Goal: Information Seeking & Learning: Learn about a topic

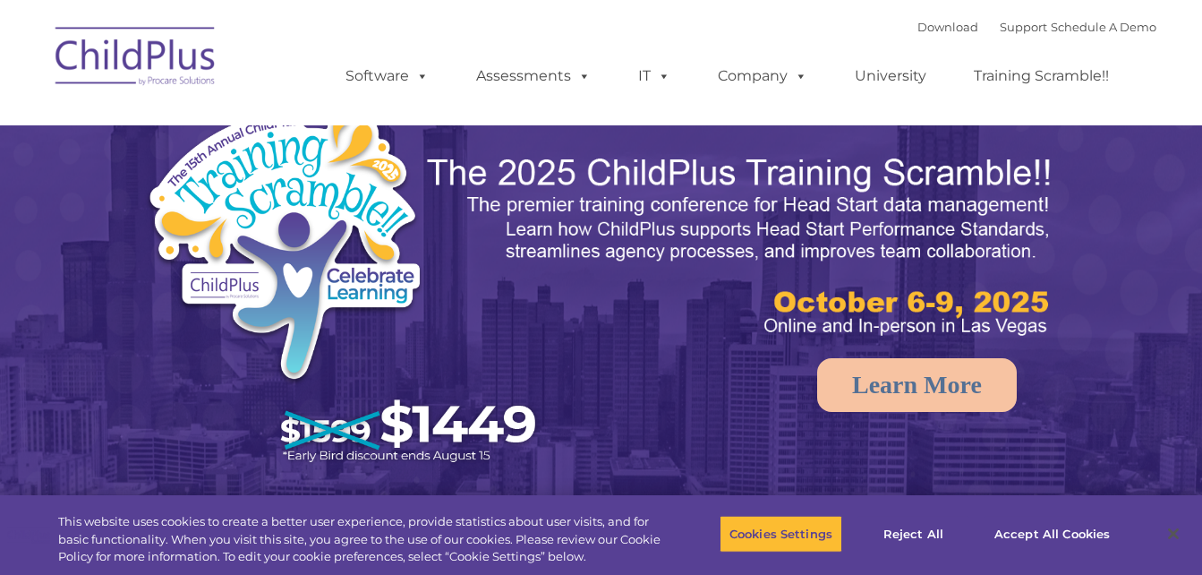
select select "MEDIUM"
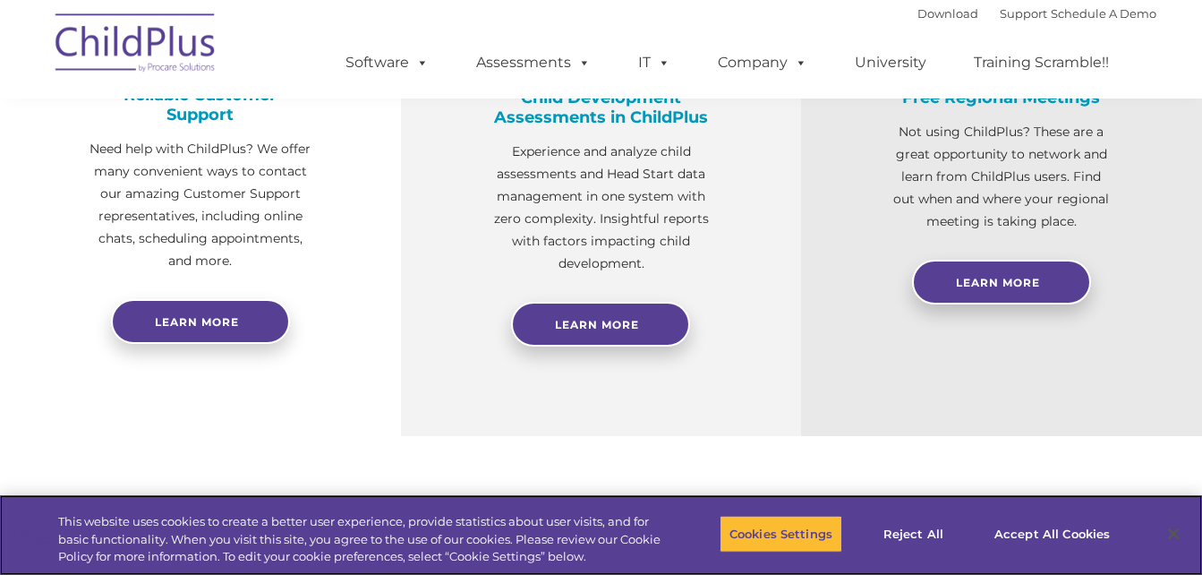
scroll to position [772, 0]
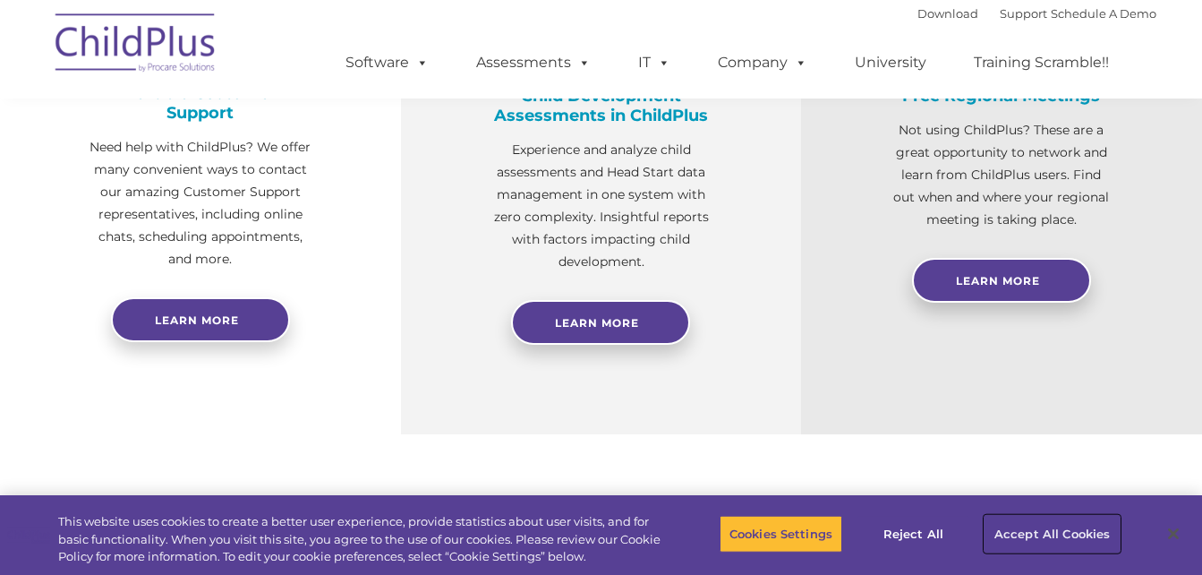
click at [1017, 523] on button "Accept All Cookies" at bounding box center [1052, 534] width 135 height 38
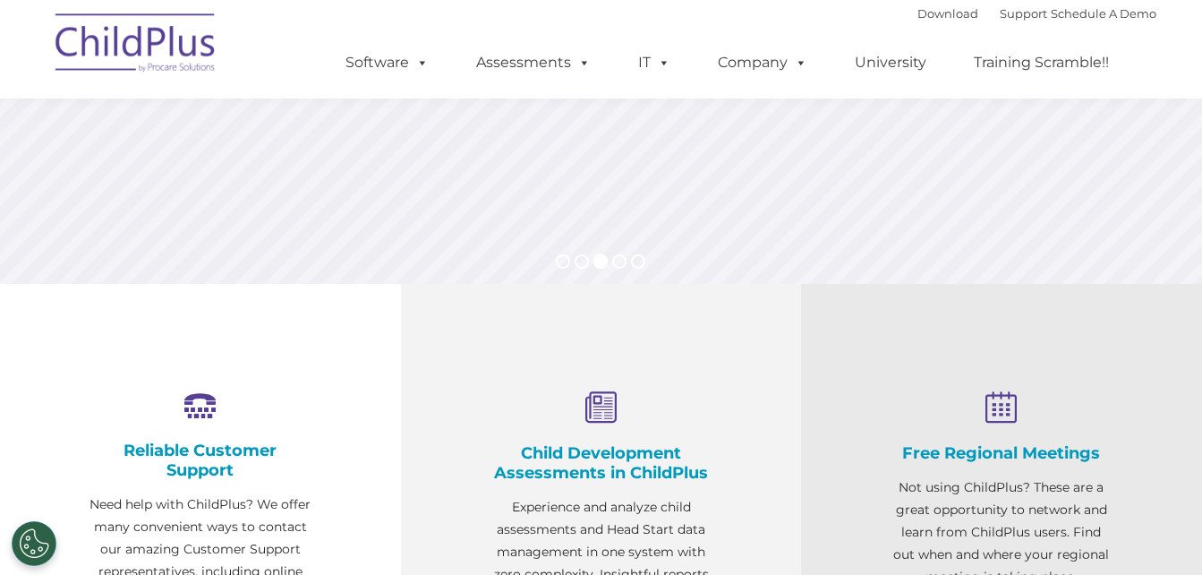
scroll to position [326, 0]
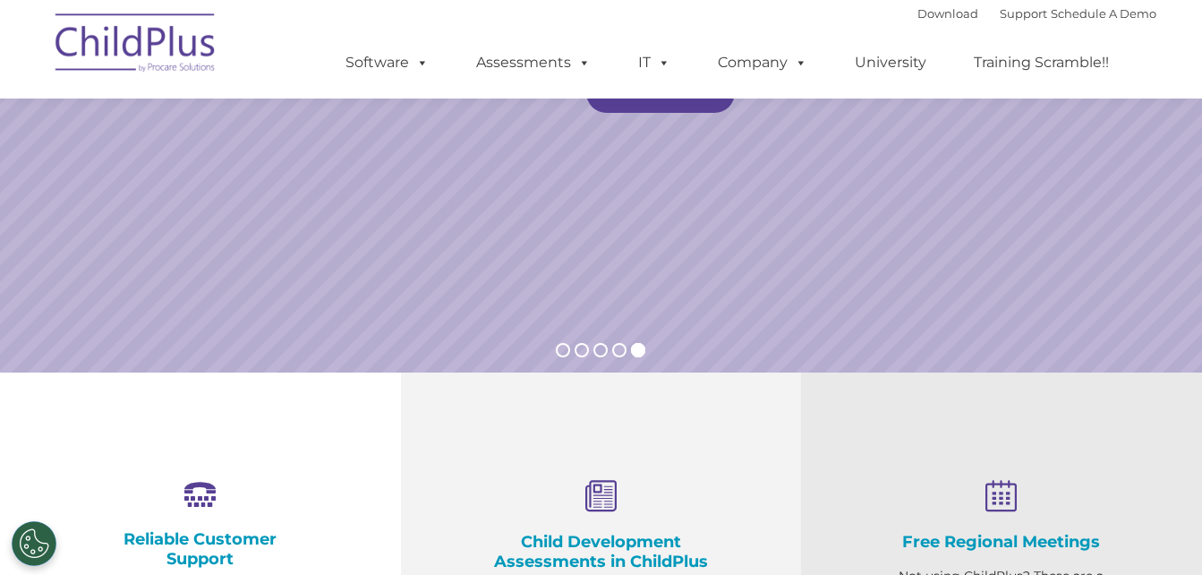
click at [156, 63] on img at bounding box center [136, 46] width 179 height 90
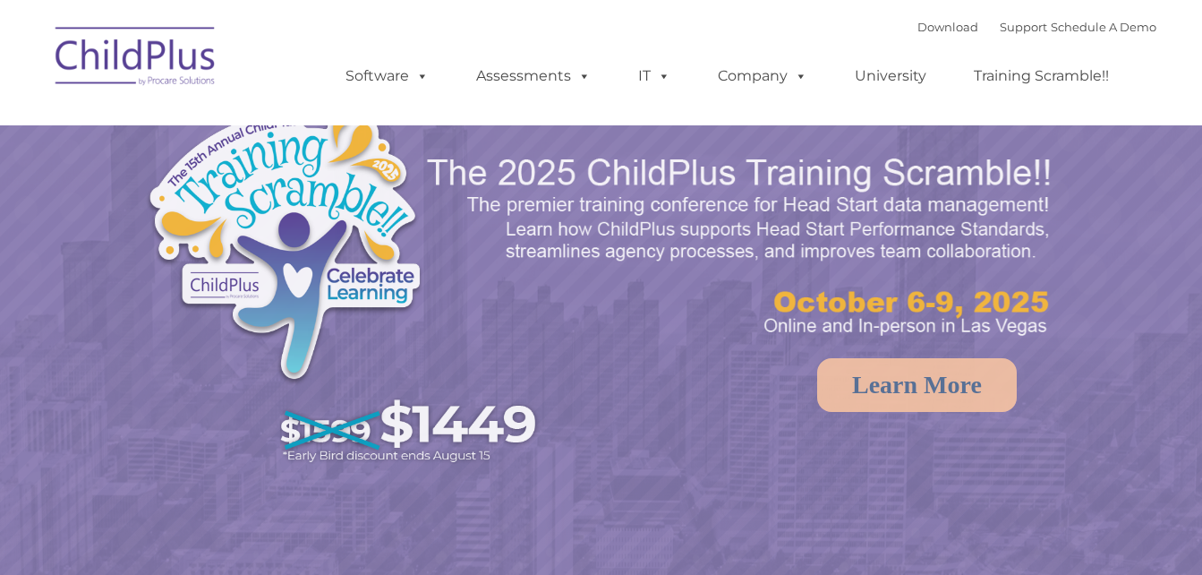
select select "MEDIUM"
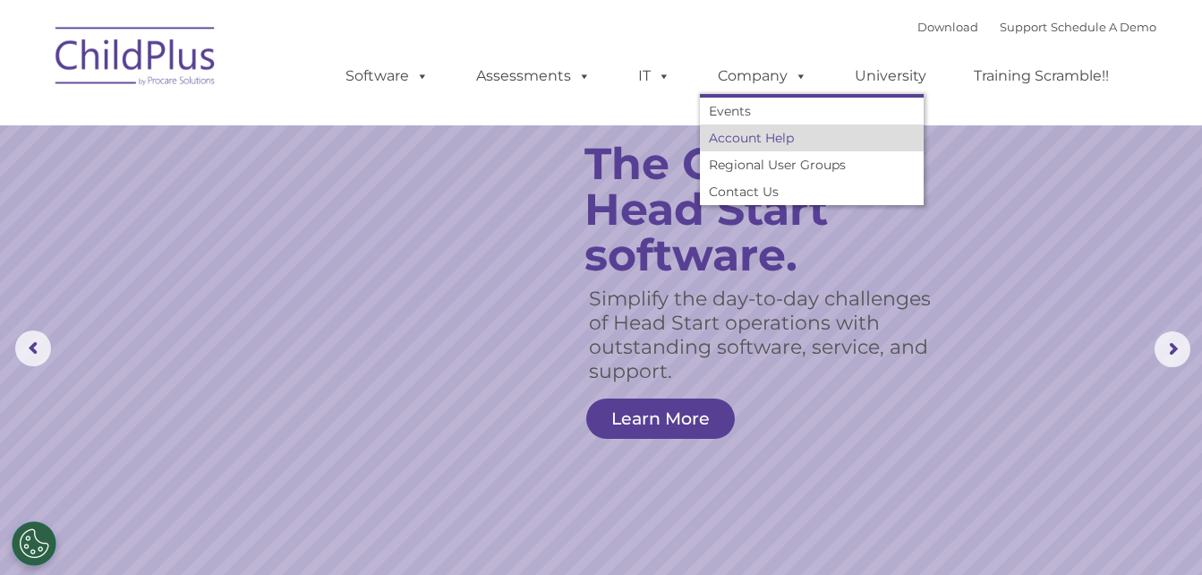
click at [724, 132] on link "Account Help" at bounding box center [812, 137] width 224 height 27
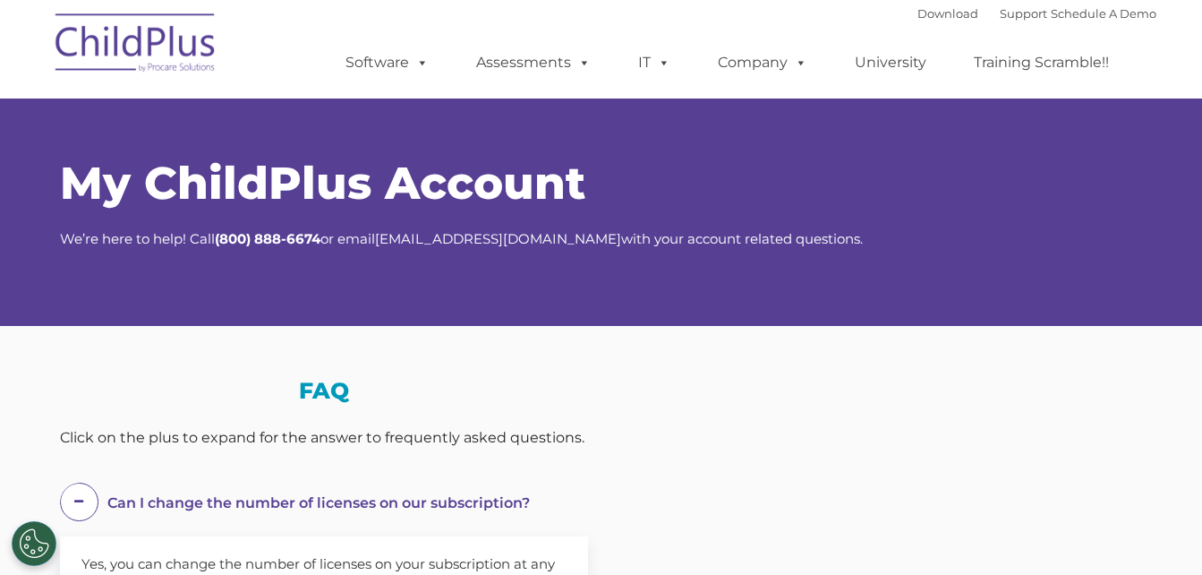
select select "MEDIUM"
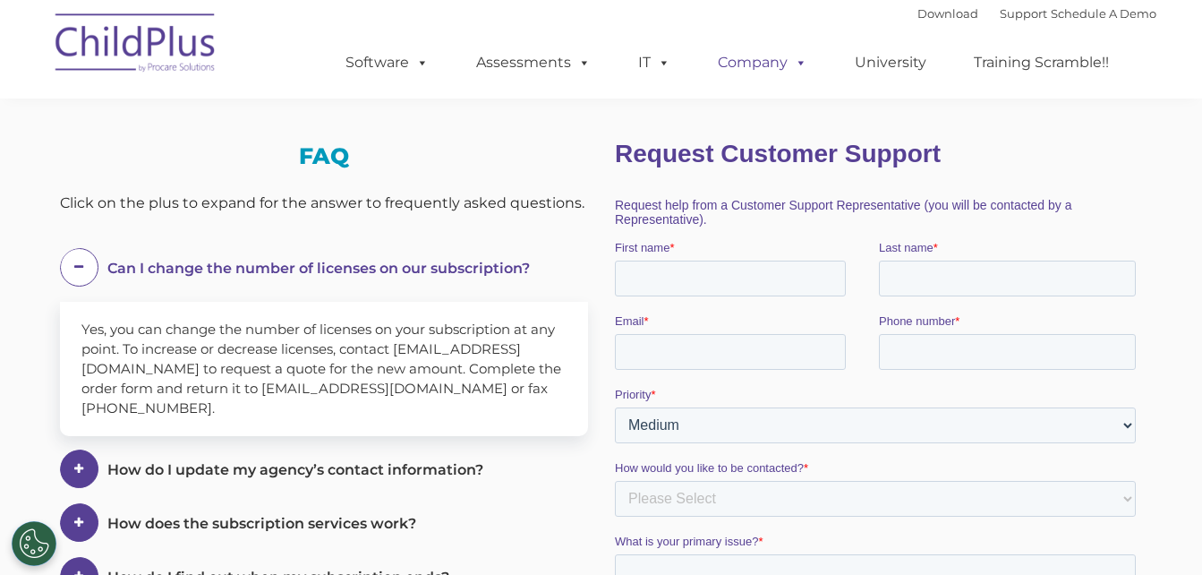
scroll to position [234, 0]
click at [989, 60] on link "Training Scramble!!" at bounding box center [1041, 63] width 171 height 36
